Goal: Task Accomplishment & Management: Manage account settings

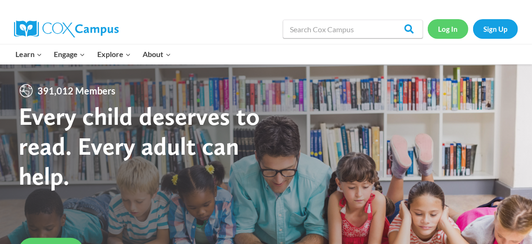
click at [441, 30] on link "Log In" at bounding box center [447, 28] width 41 height 19
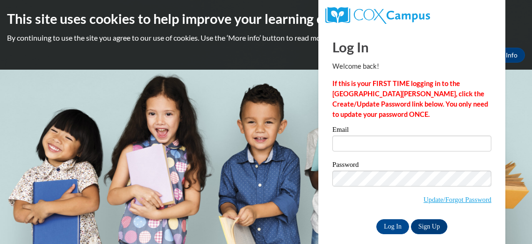
type input "[EMAIL_ADDRESS][DOMAIN_NAME]"
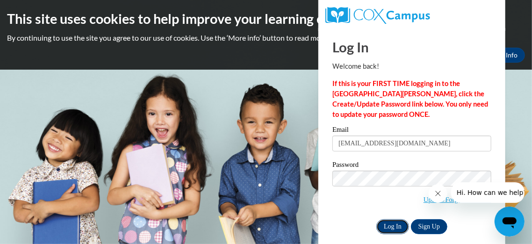
click at [389, 229] on input "Log In" at bounding box center [392, 226] width 33 height 15
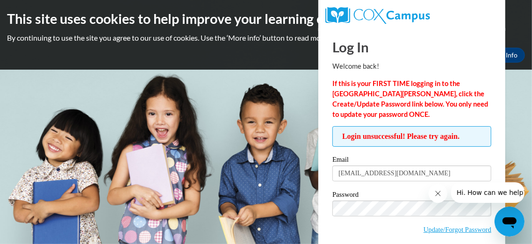
click at [404, 216] on span "Update/Forgot Password" at bounding box center [411, 219] width 159 height 39
click at [405, 234] on span "Update/Forgot Password" at bounding box center [411, 219] width 159 height 39
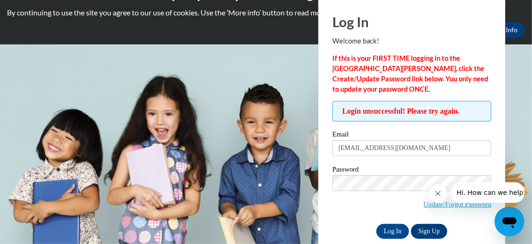
scroll to position [40, 0]
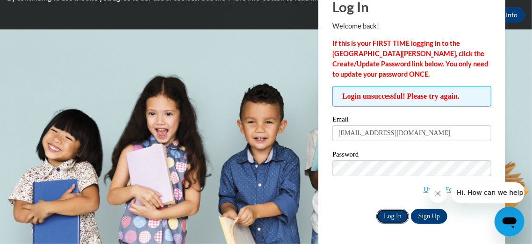
click at [400, 216] on input "Log In" at bounding box center [392, 216] width 33 height 15
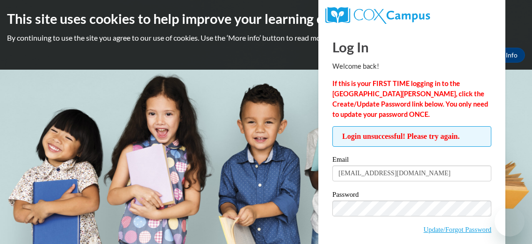
click at [448, 229] on link "Update/Forgot Password" at bounding box center [457, 229] width 68 height 7
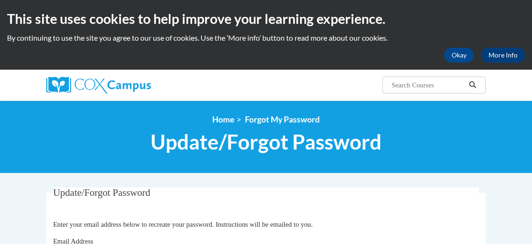
type input "[EMAIL_ADDRESS][DOMAIN_NAME]"
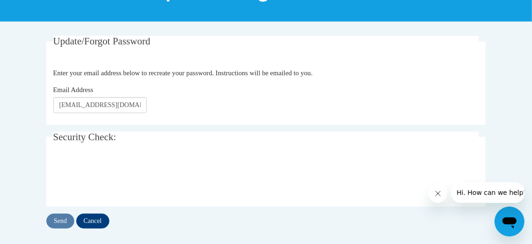
scroll to position [170, 0]
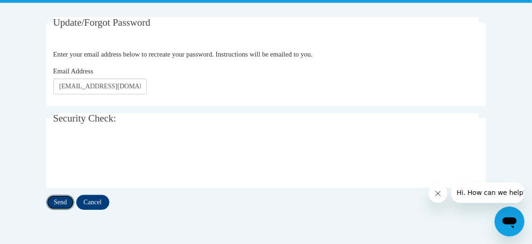
click at [68, 203] on input "Send" at bounding box center [60, 202] width 28 height 15
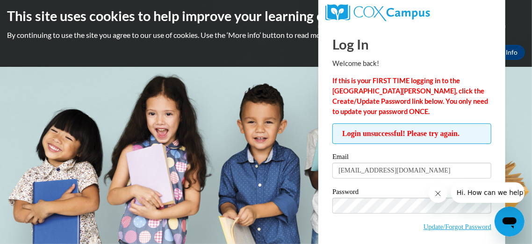
scroll to position [40, 0]
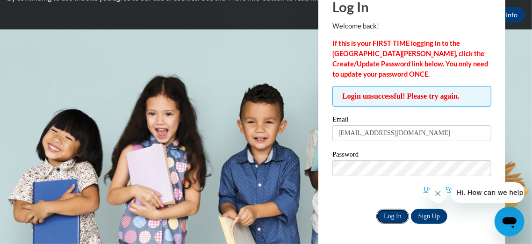
click at [398, 215] on input "Log In" at bounding box center [392, 216] width 33 height 15
click at [385, 219] on input "Log In" at bounding box center [392, 216] width 33 height 15
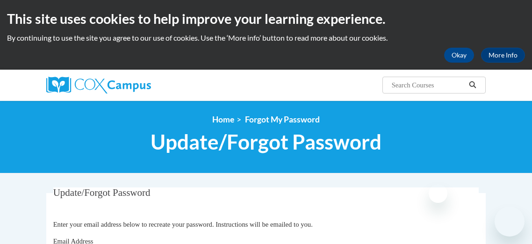
scroll to position [144, 0]
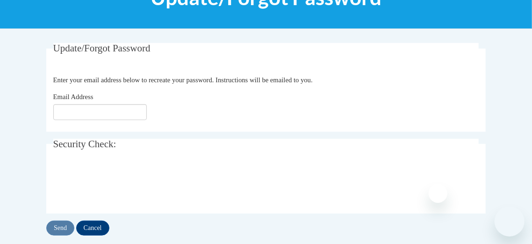
type input "[EMAIL_ADDRESS][DOMAIN_NAME]"
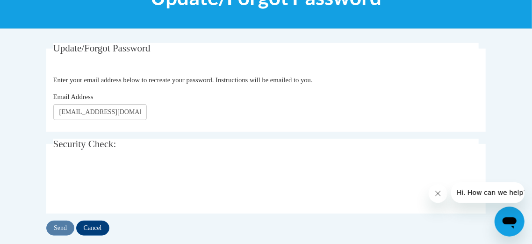
scroll to position [0, 0]
click at [62, 227] on input "Send" at bounding box center [60, 228] width 28 height 15
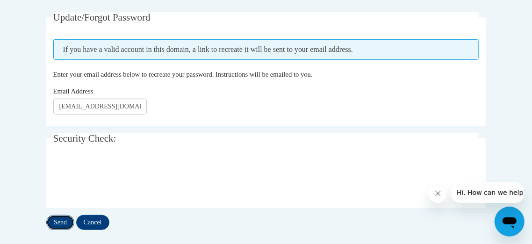
click at [64, 220] on input "Send" at bounding box center [60, 222] width 28 height 15
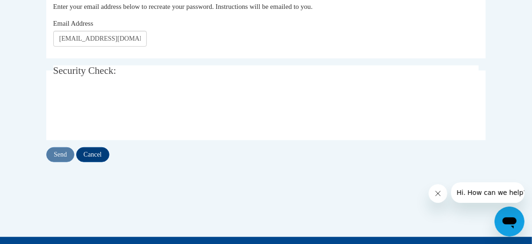
scroll to position [262, 0]
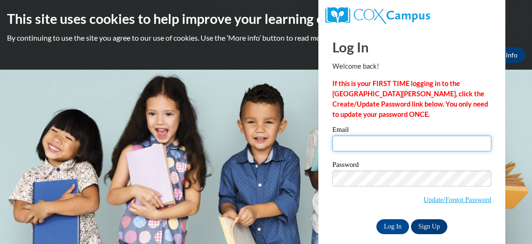
click at [410, 142] on input "Email" at bounding box center [411, 143] width 159 height 16
type input "[EMAIL_ADDRESS][DOMAIN_NAME]"
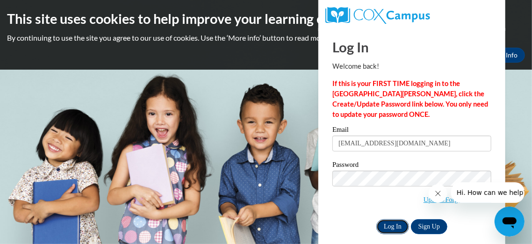
click at [393, 223] on input "Log In" at bounding box center [392, 226] width 33 height 15
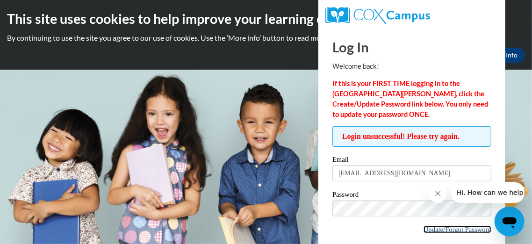
click at [431, 228] on link "Update/Forgot Password" at bounding box center [457, 229] width 68 height 7
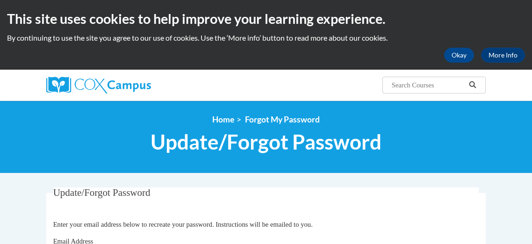
scroll to position [112, 0]
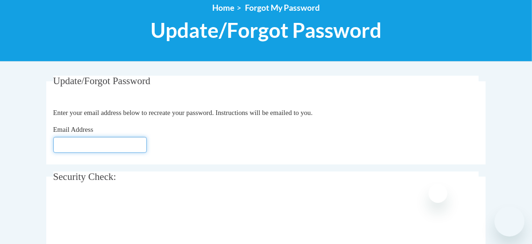
click at [92, 146] on input "Email Address" at bounding box center [99, 145] width 93 height 16
type input "[EMAIL_ADDRESS][DOMAIN_NAME]"
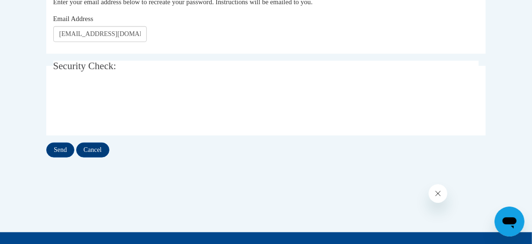
scroll to position [228, 0]
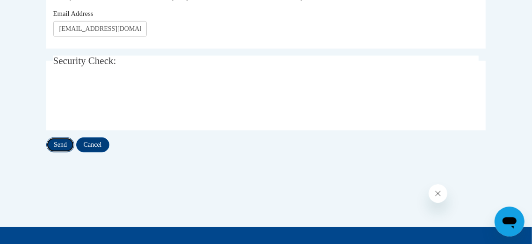
click at [66, 147] on input "Send" at bounding box center [60, 144] width 28 height 15
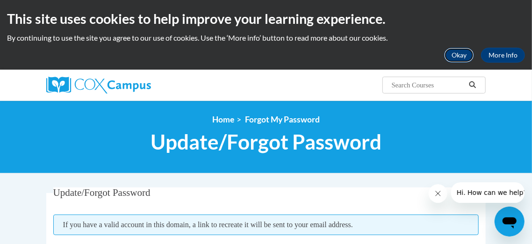
click at [462, 59] on button "Okay" at bounding box center [459, 55] width 30 height 15
